Goal: Transaction & Acquisition: Purchase product/service

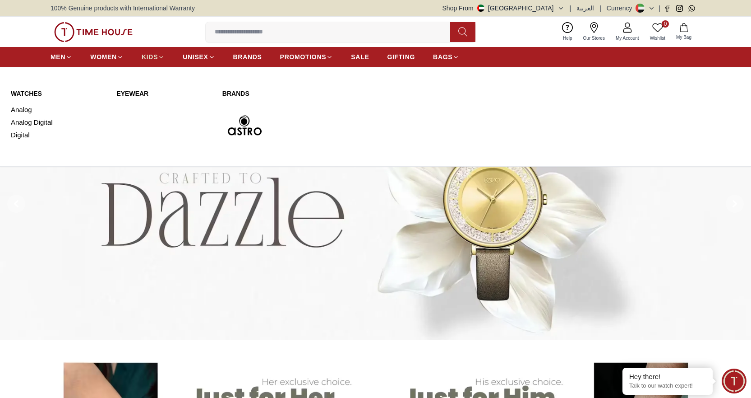
click at [147, 59] on span "KIDS" at bounding box center [150, 56] width 16 height 9
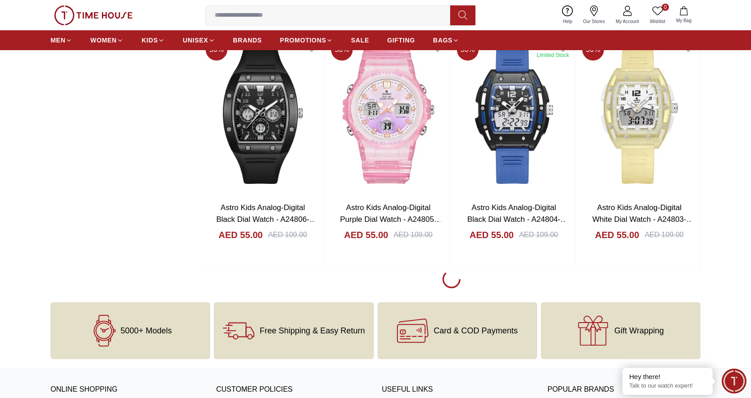
scroll to position [1074, 0]
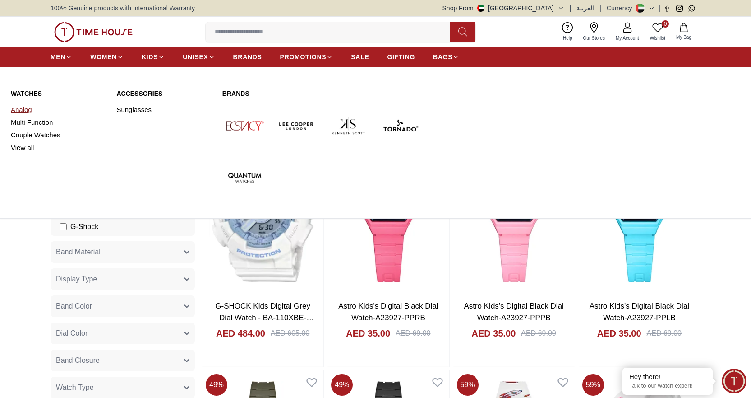
click at [13, 113] on link "Analog" at bounding box center [58, 109] width 95 height 13
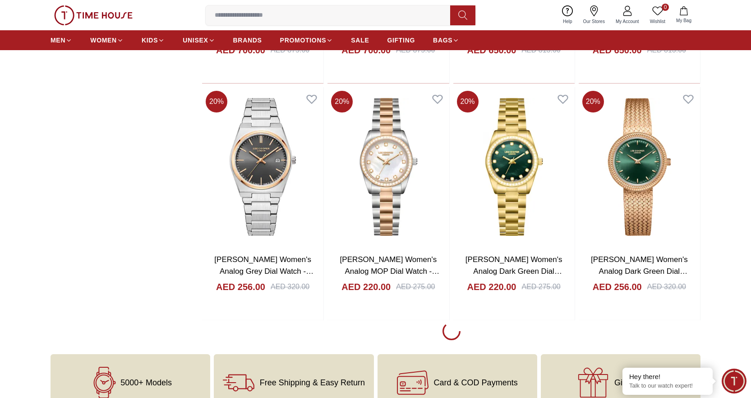
scroll to position [1011, 0]
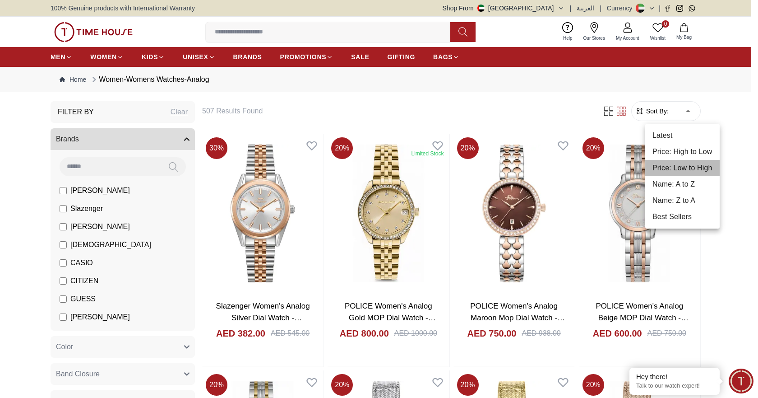
click at [683, 162] on li "Price: Low to High" at bounding box center [682, 168] width 74 height 16
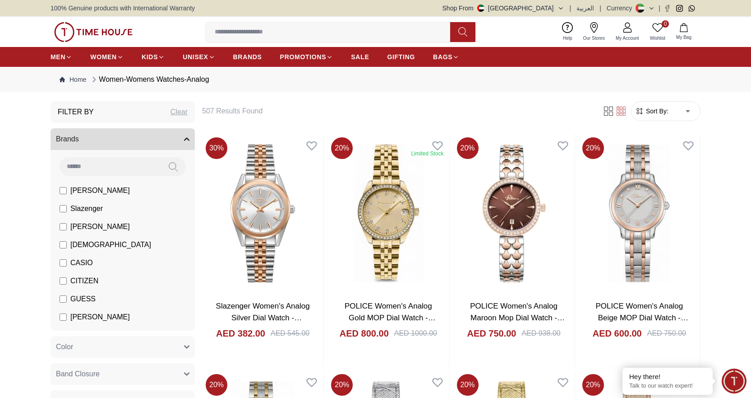
type input "*"
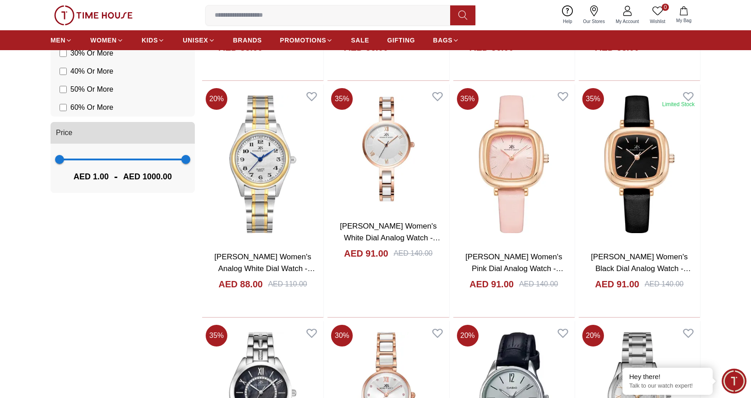
scroll to position [844, 0]
